Goal: Download file/media

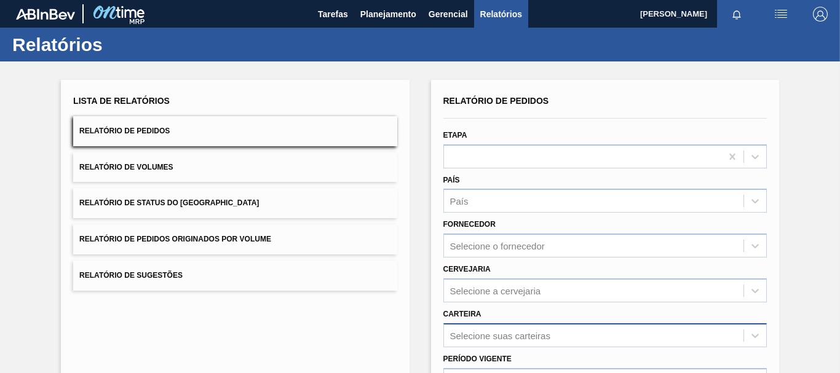
scroll to position [123, 0]
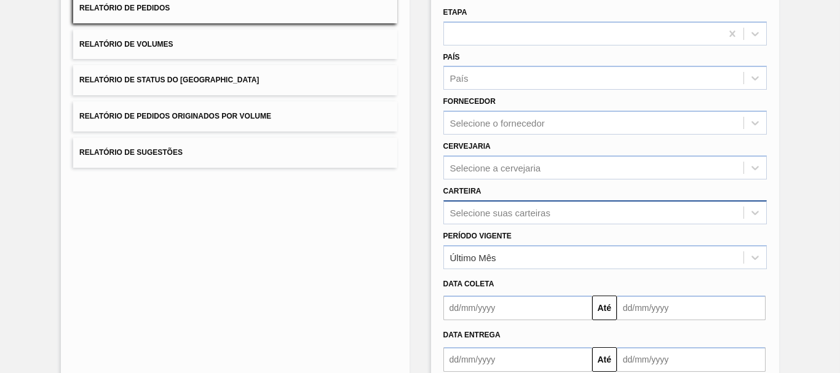
click at [491, 218] on div "Selecione suas carteiras" at bounding box center [604, 212] width 323 height 24
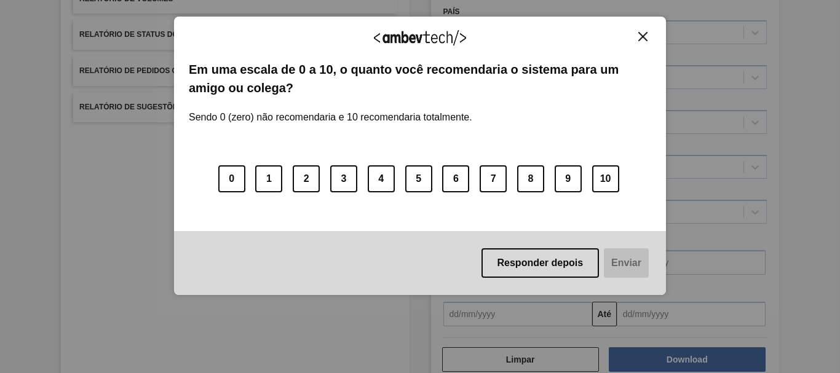
click at [637, 43] on div "Agradecemos seu feedback!" at bounding box center [420, 45] width 462 height 29
click at [641, 38] on img "Close" at bounding box center [642, 36] width 9 height 9
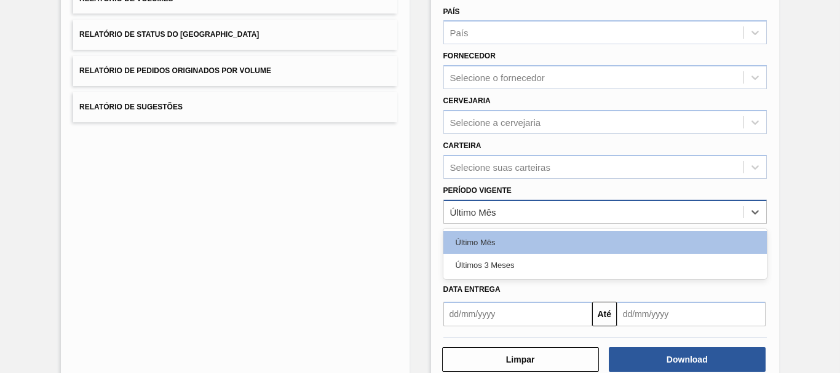
click at [526, 213] on div "Último Mês" at bounding box center [593, 212] width 299 height 18
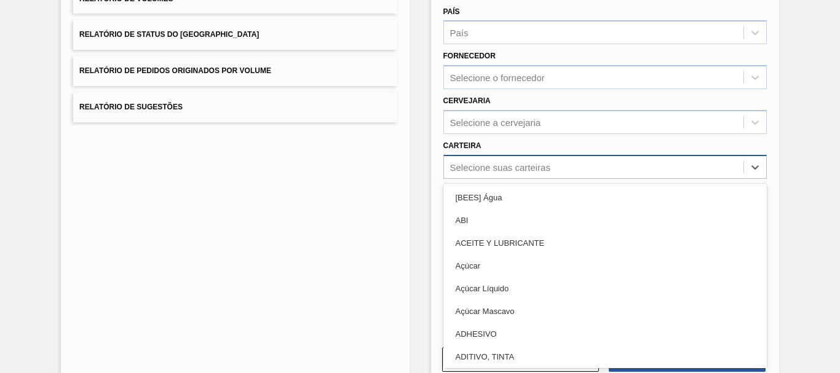
click at [510, 173] on div "Selecione suas carteiras" at bounding box center [593, 167] width 299 height 18
type input "lata"
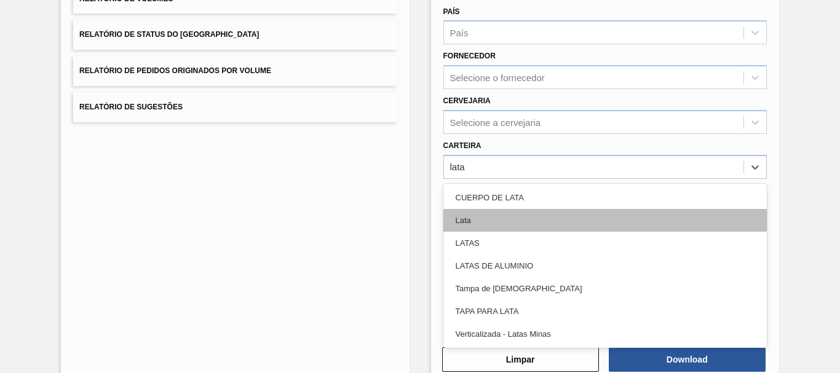
click at [452, 218] on div "Lata" at bounding box center [604, 220] width 323 height 23
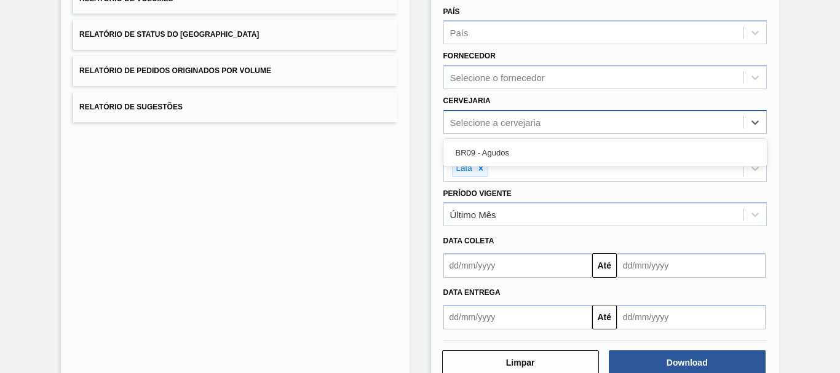
click at [469, 116] on div "Selecione a cervejaria" at bounding box center [593, 122] width 299 height 18
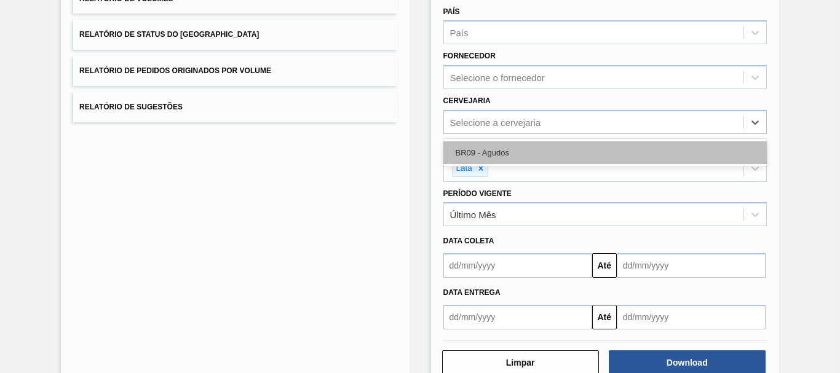
click at [482, 144] on div "BR09 - Agudos" at bounding box center [604, 152] width 323 height 23
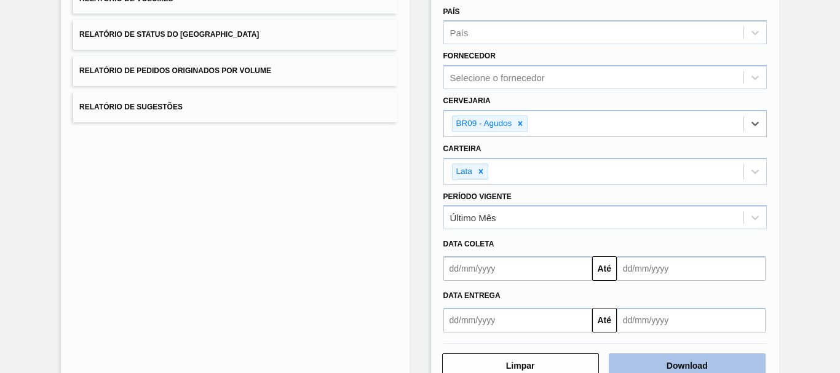
click at [668, 363] on button "Download" at bounding box center [687, 366] width 157 height 25
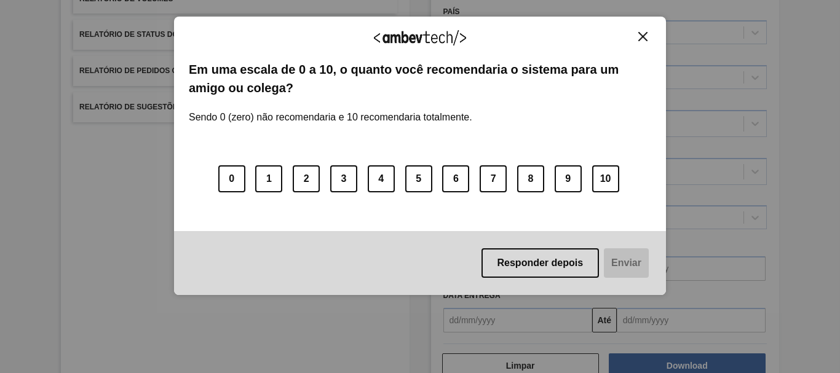
click at [642, 31] on button "Close" at bounding box center [642, 36] width 17 height 10
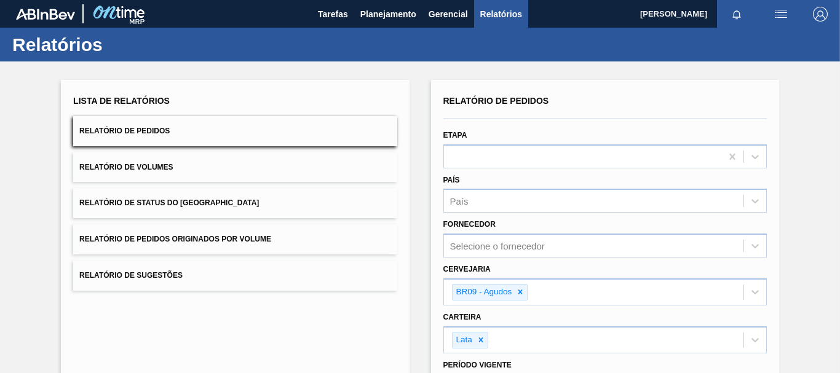
scroll to position [202, 0]
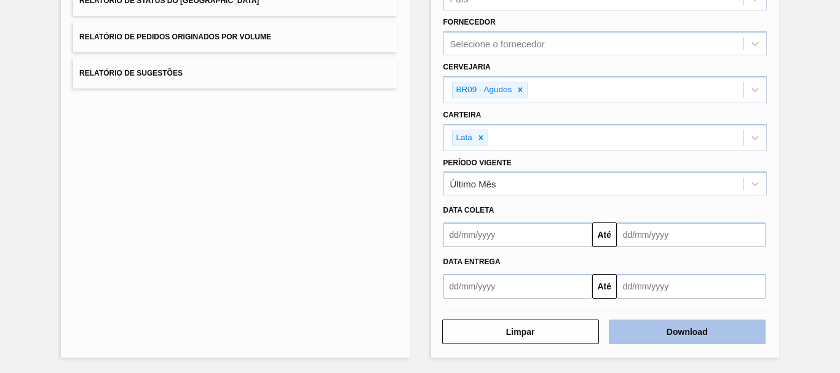
click at [679, 336] on button "Download" at bounding box center [687, 332] width 157 height 25
